Goal: Navigation & Orientation: Find specific page/section

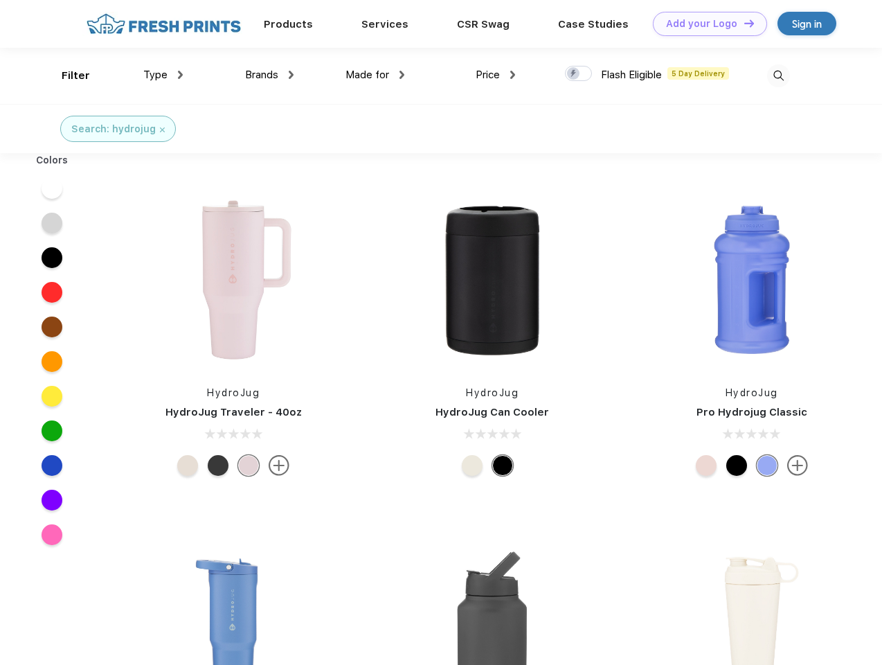
click at [705, 24] on link "Add your Logo Design Tool" at bounding box center [710, 24] width 114 height 24
click at [0, 0] on div "Design Tool" at bounding box center [0, 0] width 0 height 0
click at [743, 23] on link "Add your Logo Design Tool" at bounding box center [710, 24] width 114 height 24
click at [66, 75] on div "Filter" at bounding box center [76, 76] width 28 height 16
click at [163, 75] on span "Type" at bounding box center [155, 75] width 24 height 12
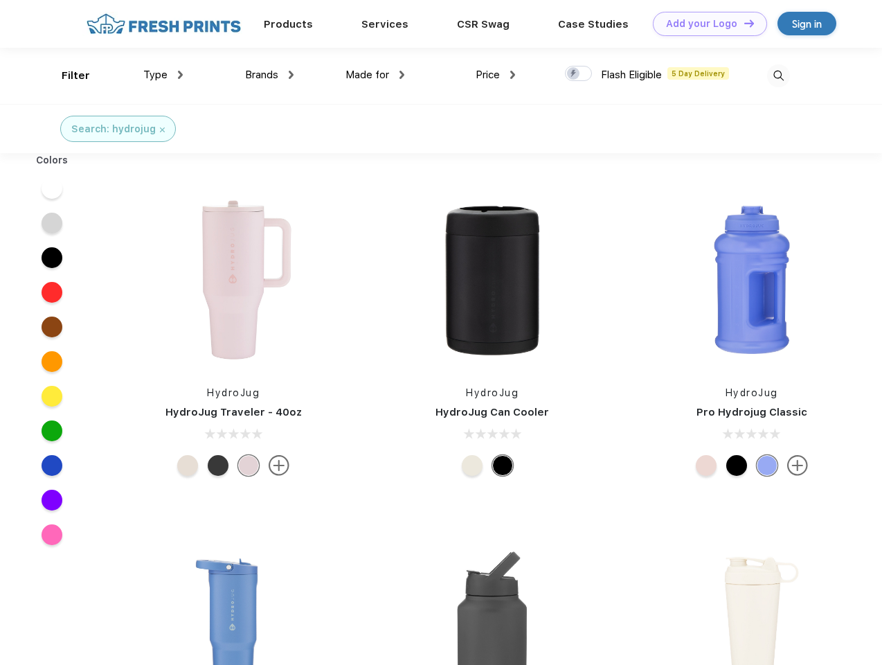
click at [269, 75] on span "Brands" at bounding box center [261, 75] width 33 height 12
click at [375, 75] on span "Made for" at bounding box center [368, 75] width 44 height 12
click at [496, 75] on span "Price" at bounding box center [488, 75] width 24 height 12
click at [579, 74] on div at bounding box center [578, 73] width 27 height 15
click at [574, 74] on input "checkbox" at bounding box center [569, 69] width 9 height 9
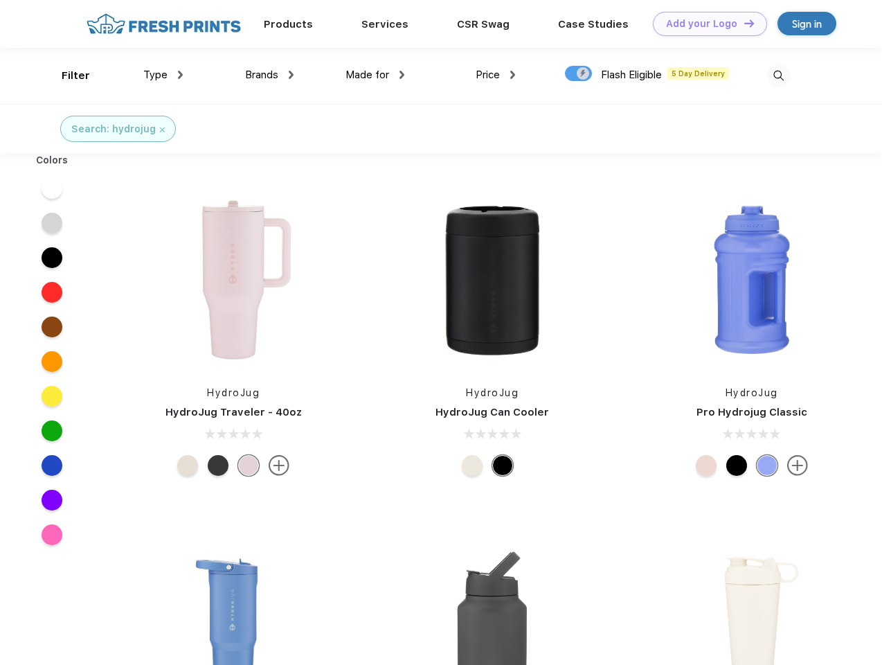
click at [778, 75] on img at bounding box center [778, 75] width 23 height 23
